Goal: Information Seeking & Learning: Compare options

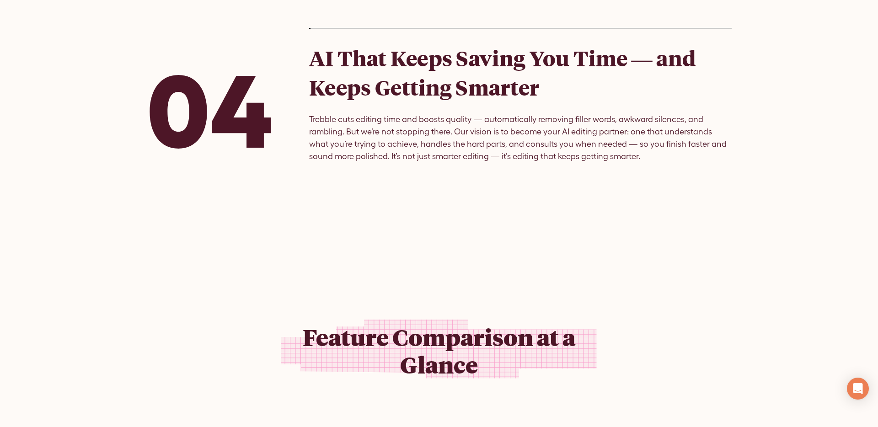
scroll to position [1136, 0]
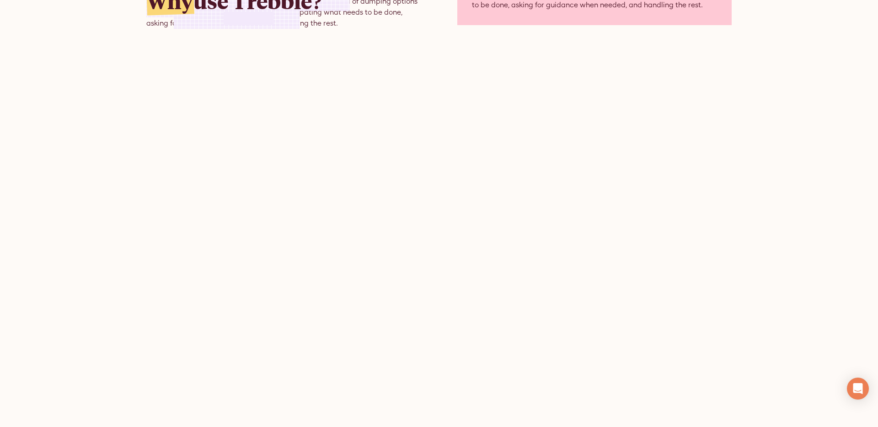
scroll to position [2556, 0]
